Goal: Task Accomplishment & Management: Use online tool/utility

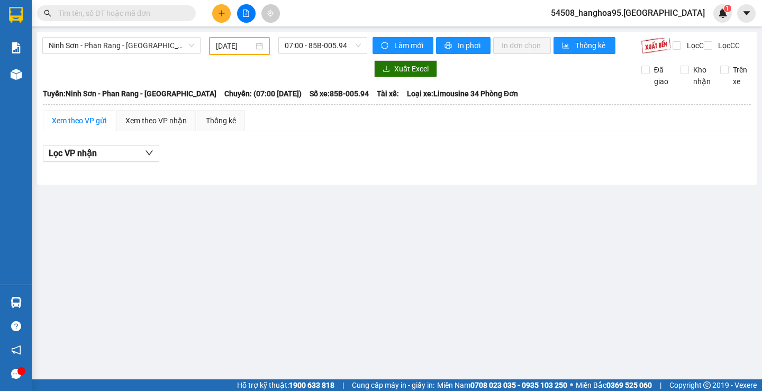
click at [248, 49] on input "06/09/2025" at bounding box center [235, 46] width 38 height 12
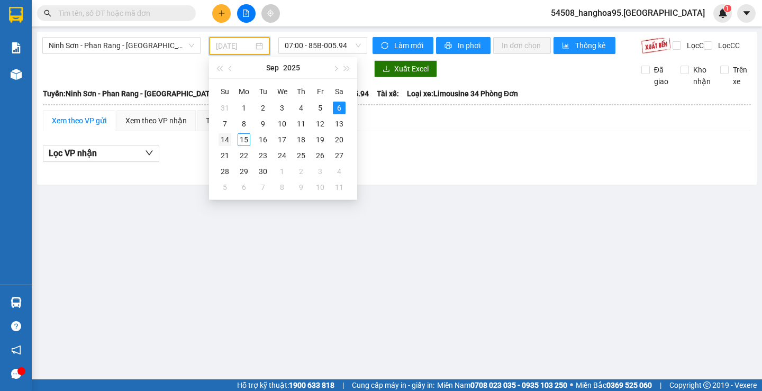
click at [226, 138] on div "14" at bounding box center [224, 139] width 13 height 13
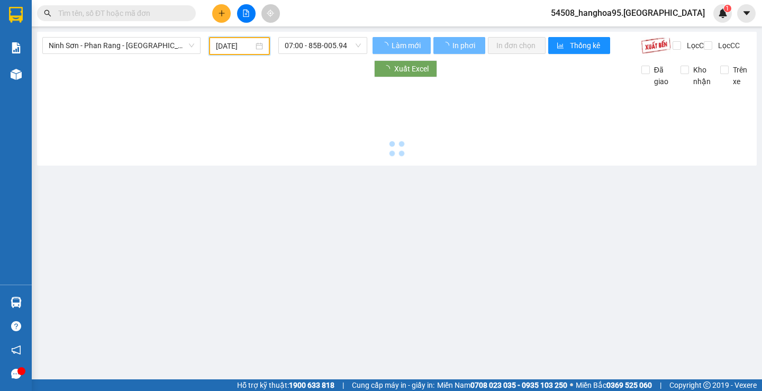
type input "14/09/2025"
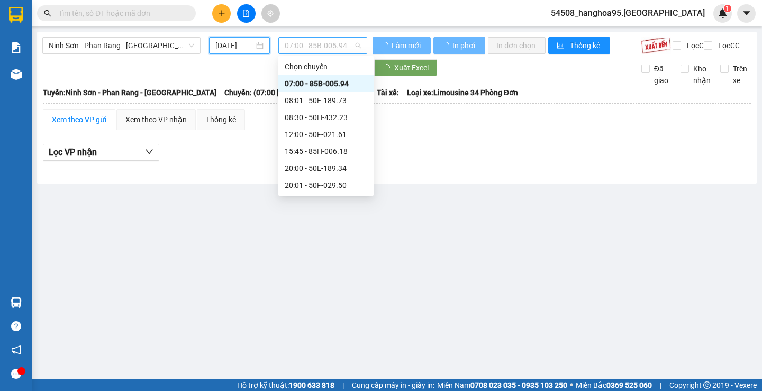
click at [354, 42] on span "07:00 - 85B-005.94" at bounding box center [323, 46] width 76 height 16
click at [322, 168] on div "20:00 - 50E-189.34" at bounding box center [326, 168] width 82 height 12
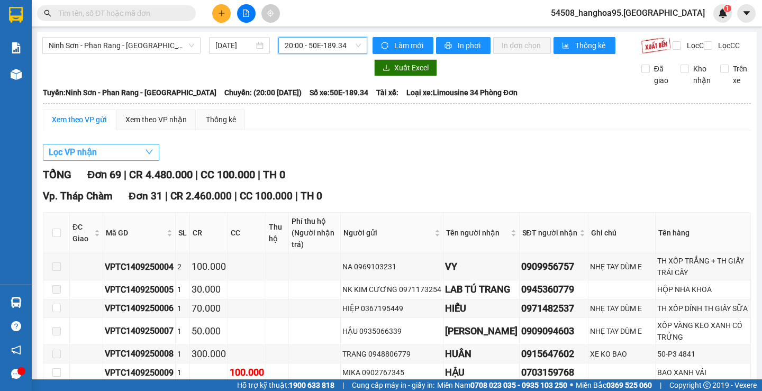
click at [89, 158] on span "Lọc VP nhận" at bounding box center [73, 151] width 48 height 13
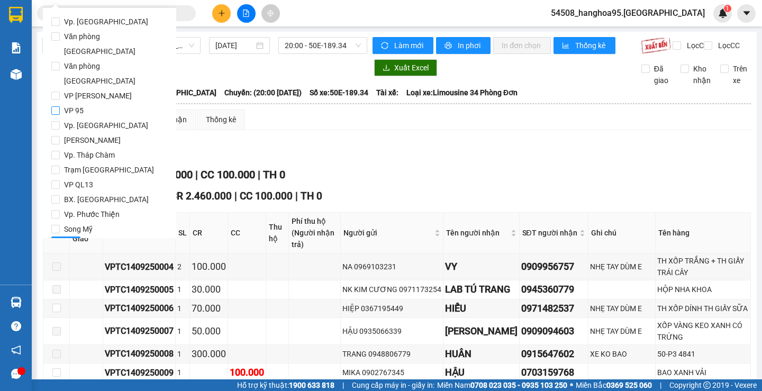
click at [53, 106] on input "VP 95" at bounding box center [55, 110] width 8 height 8
checkbox input "true"
click at [52, 136] on input "An Dương Vương" at bounding box center [55, 140] width 8 height 8
checkbox input "true"
click at [71, 239] on span "Lọc" at bounding box center [66, 245] width 12 height 12
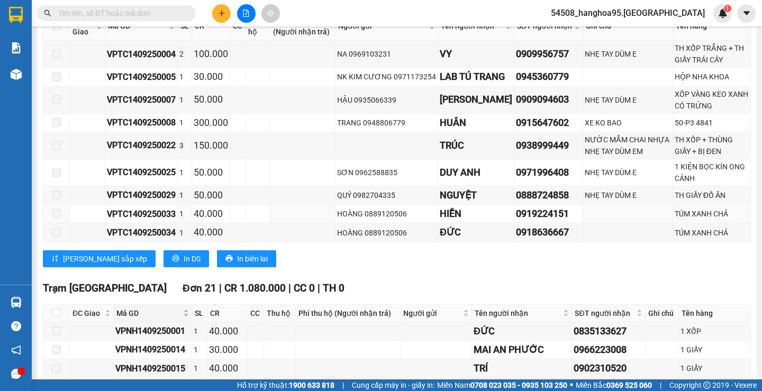
scroll to position [317, 0]
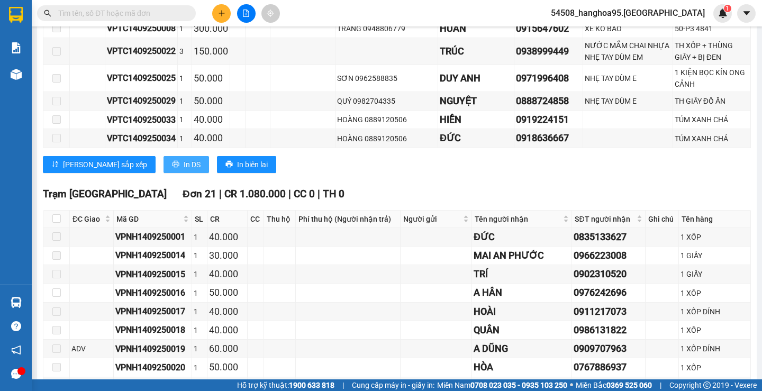
click at [184, 170] on span "In DS" at bounding box center [192, 165] width 17 height 12
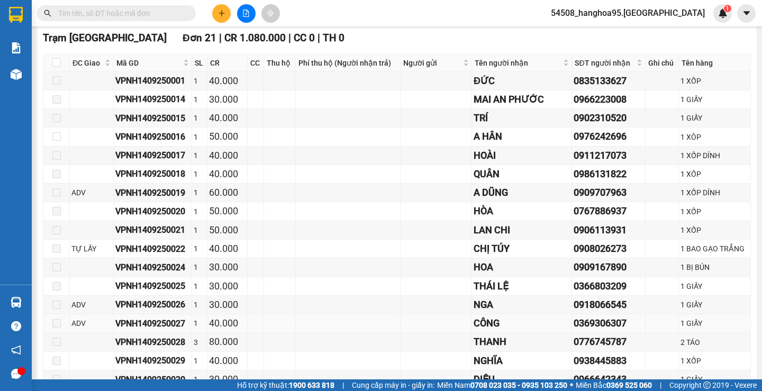
scroll to position [621, 0]
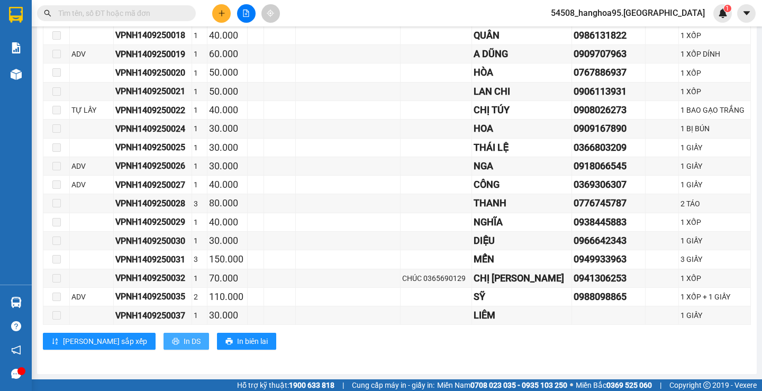
click at [184, 341] on span "In DS" at bounding box center [192, 341] width 17 height 12
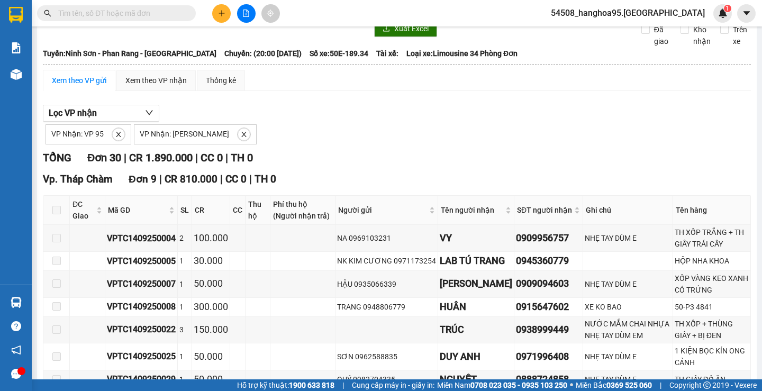
scroll to position [0, 0]
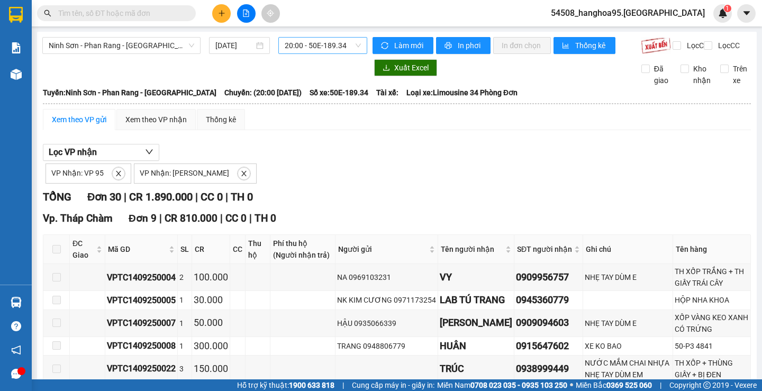
click at [342, 43] on span "20:00 - 50E-189.34" at bounding box center [323, 46] width 76 height 16
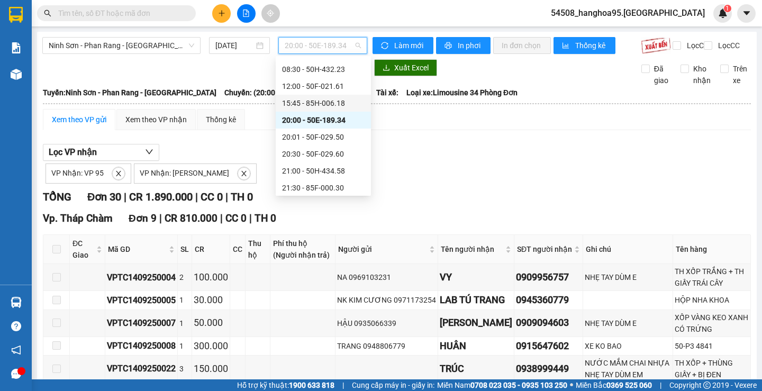
scroll to position [102, 0]
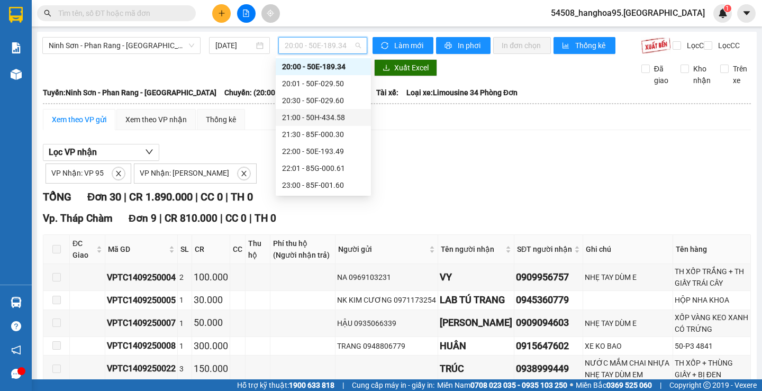
click at [330, 118] on div "21:00 - 50H-434.58" at bounding box center [323, 118] width 82 height 12
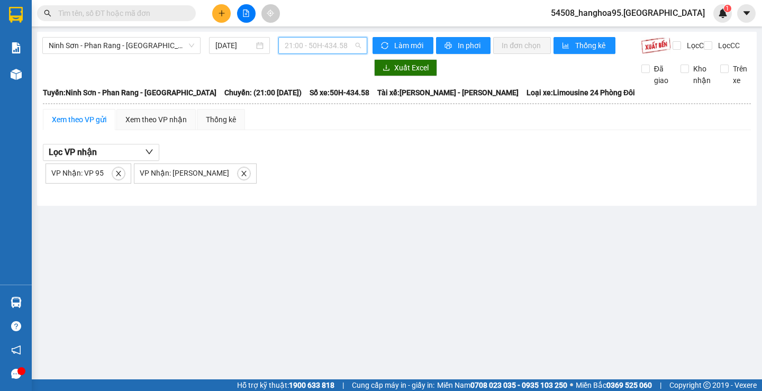
click at [360, 47] on span "21:00 - 50H-434.58" at bounding box center [323, 46] width 76 height 16
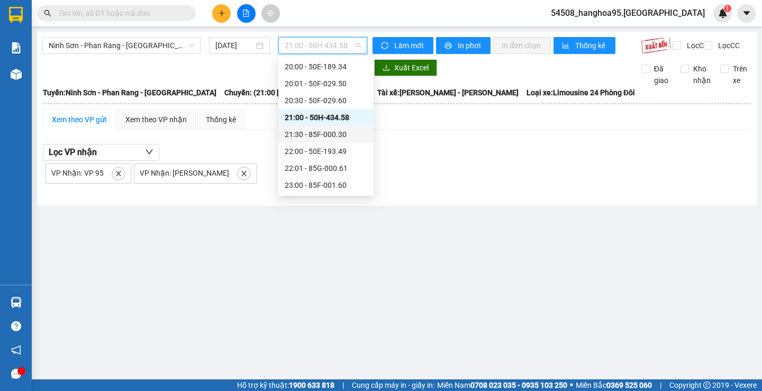
click at [325, 131] on div "21:30 - 85F-000.30" at bounding box center [326, 135] width 82 height 12
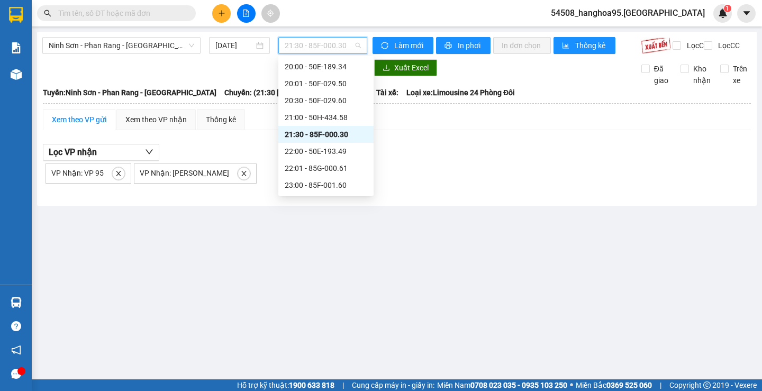
click at [348, 45] on span "21:30 - 85F-000.30" at bounding box center [323, 46] width 76 height 16
click at [326, 157] on div "22:00 - 50E-193.49" at bounding box center [326, 151] width 82 height 12
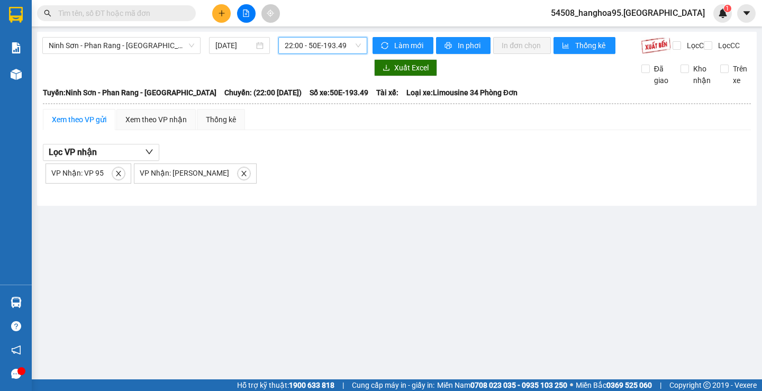
click at [351, 54] on div "Ninh Sơn - Phan Rang - Miền Tây 14/09/2025 22:00 22:00 - 50E-193.49" at bounding box center [204, 45] width 325 height 17
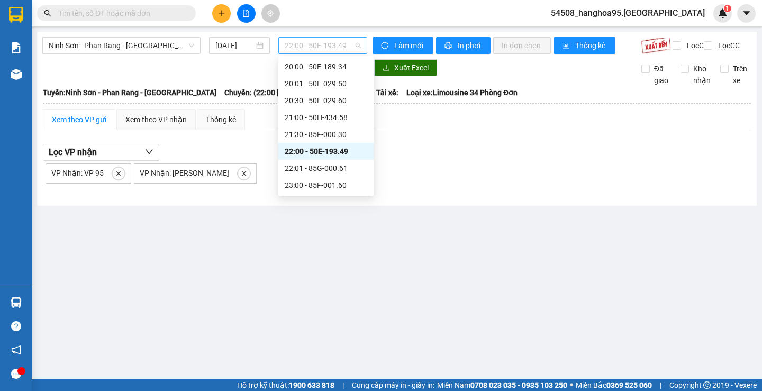
click at [350, 51] on span "22:00 - 50E-193.49" at bounding box center [323, 46] width 76 height 16
click at [332, 182] on div "23:00 - 85F-001.60" at bounding box center [326, 185] width 82 height 12
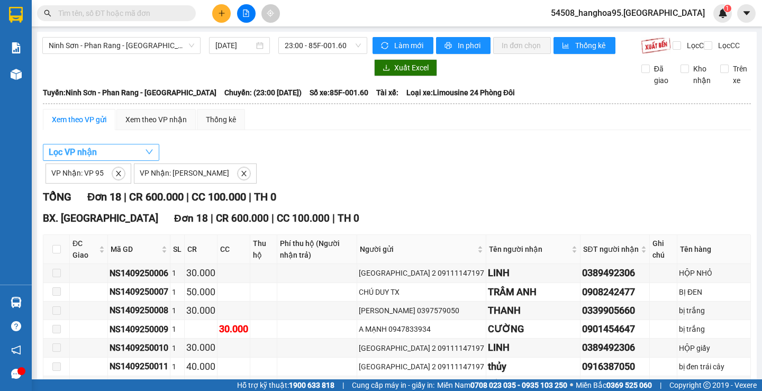
drag, startPoint x: 65, startPoint y: 159, endPoint x: 64, endPoint y: 167, distance: 7.9
click at [65, 159] on span "Lọc VP nhận" at bounding box center [73, 151] width 48 height 13
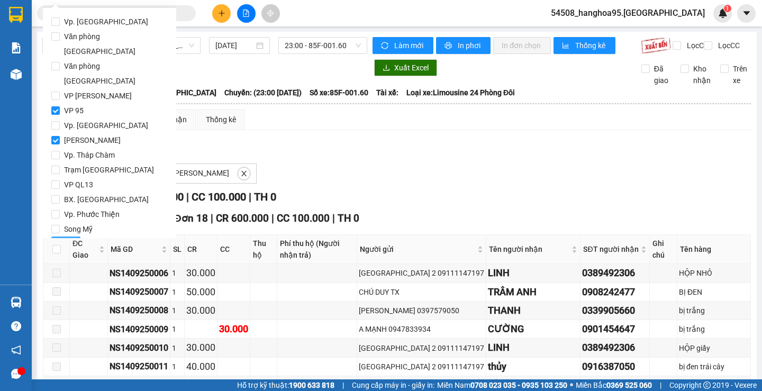
click at [68, 239] on span "Lọc" at bounding box center [66, 245] width 12 height 12
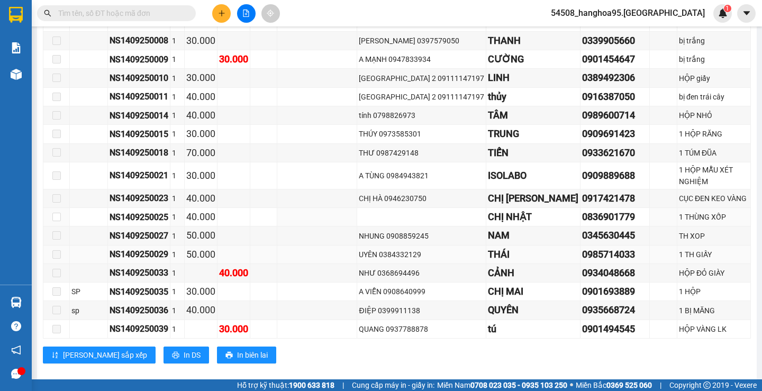
scroll to position [272, 0]
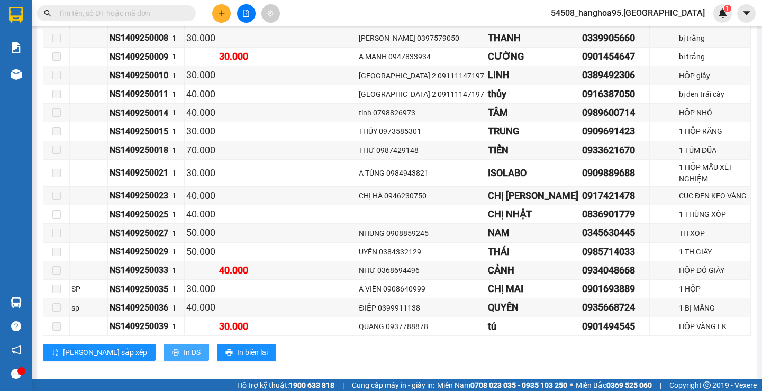
click at [184, 346] on span "In DS" at bounding box center [192, 352] width 17 height 12
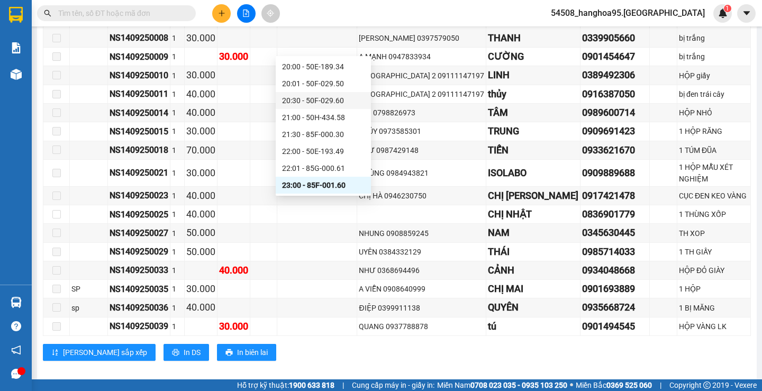
click at [327, 99] on div "20:30 - 50F-029.60" at bounding box center [323, 101] width 82 height 12
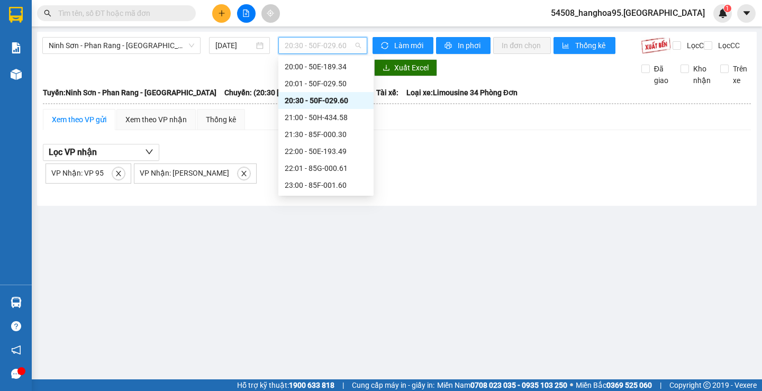
click at [346, 48] on span "20:30 - 50F-029.60" at bounding box center [323, 46] width 76 height 16
click at [332, 82] on div "20:01 - 50F-029.50" at bounding box center [326, 84] width 82 height 12
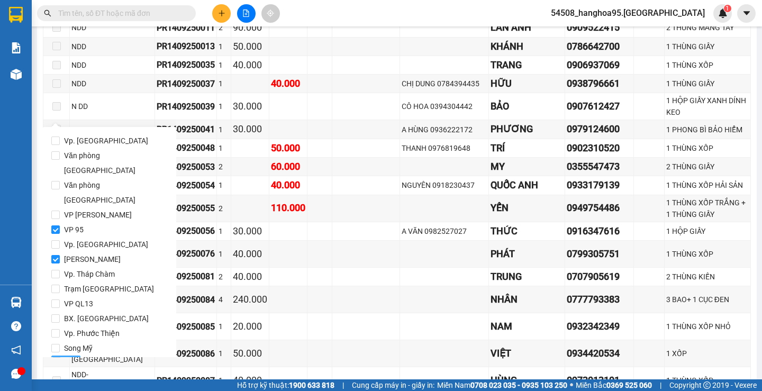
click at [67, 358] on span "Lọc" at bounding box center [66, 364] width 12 height 12
